Goal: Navigation & Orientation: Understand site structure

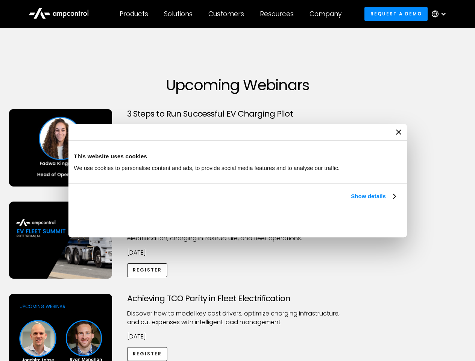
click at [351, 201] on link "Show details" at bounding box center [373, 196] width 44 height 9
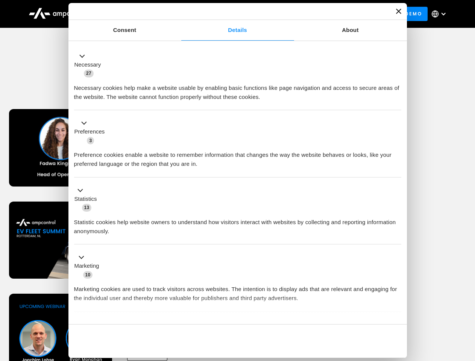
click at [396, 102] on div "Necessary cookies help make a website usable by enabling basic functions like p…" at bounding box center [237, 90] width 327 height 24
click at [467, 303] on div "Achieving TCO Parity in Fleet Electrification Discover how to model key cost dr…" at bounding box center [238, 353] width 472 height 118
click at [231, 14] on div "Customers" at bounding box center [226, 14] width 36 height 8
click at [134, 14] on div "Products" at bounding box center [134, 14] width 29 height 8
click at [179, 14] on div "Solutions" at bounding box center [178, 14] width 29 height 8
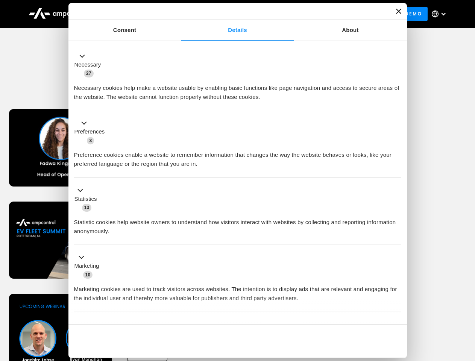
click at [228, 14] on div "Customers" at bounding box center [226, 14] width 36 height 8
click at [278, 14] on div "Resources" at bounding box center [277, 14] width 34 height 8
click at [328, 14] on div "Company" at bounding box center [326, 14] width 32 height 8
click at [441, 14] on div at bounding box center [444, 14] width 6 height 6
